Goal: Task Accomplishment & Management: Use online tool/utility

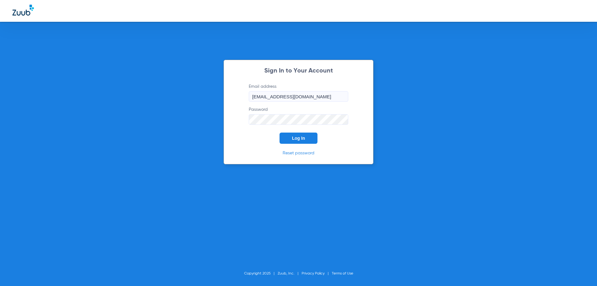
click at [300, 98] on input "[EMAIL_ADDRESS][DOMAIN_NAME]" at bounding box center [299, 96] width 100 height 11
click at [291, 134] on button "Log In" at bounding box center [299, 138] width 38 height 11
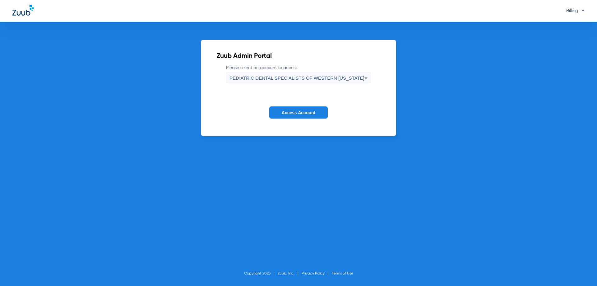
click at [304, 76] on span "PEDIATRIC DENTAL SPECIALISTS OF WESTERN [US_STATE]" at bounding box center [297, 77] width 135 height 5
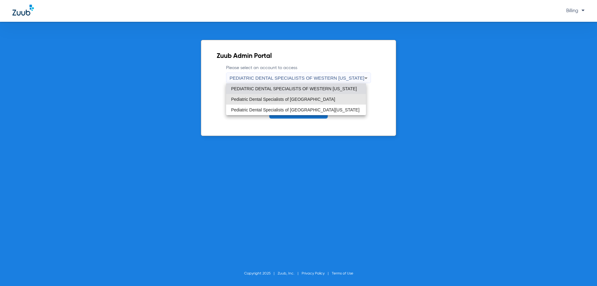
click at [326, 98] on mat-option "Pediatric Dental Specialists of [GEOGRAPHIC_DATA]" at bounding box center [296, 99] width 140 height 11
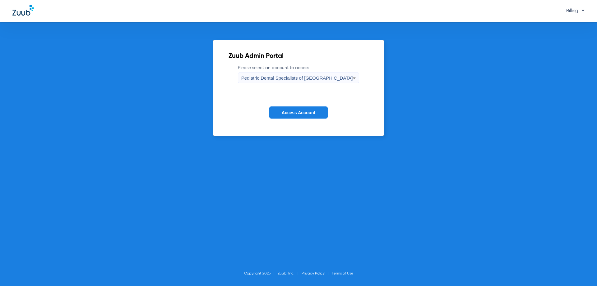
click at [312, 110] on button "Access Account" at bounding box center [298, 112] width 59 height 12
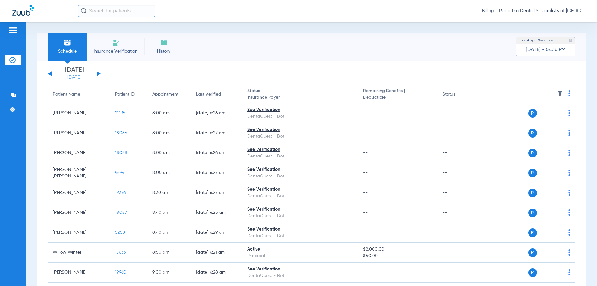
click at [74, 79] on link "[DATE]" at bounding box center [74, 77] width 37 height 6
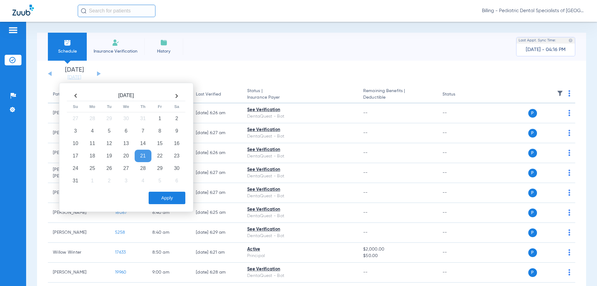
click at [177, 96] on th at bounding box center [176, 96] width 17 height 10
click at [124, 133] on td "10" at bounding box center [126, 131] width 17 height 12
click at [160, 193] on button "Apply" at bounding box center [167, 198] width 37 height 12
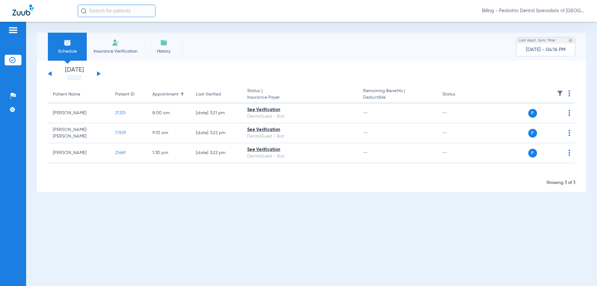
click at [99, 74] on button at bounding box center [99, 73] width 4 height 5
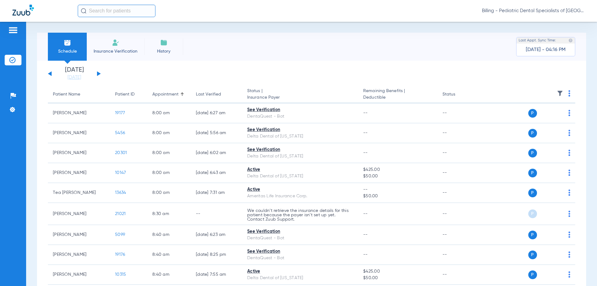
click at [569, 96] on img at bounding box center [570, 93] width 2 height 6
click at [547, 115] on button "Verify All" at bounding box center [541, 118] width 47 height 12
